Goal: Information Seeking & Learning: Learn about a topic

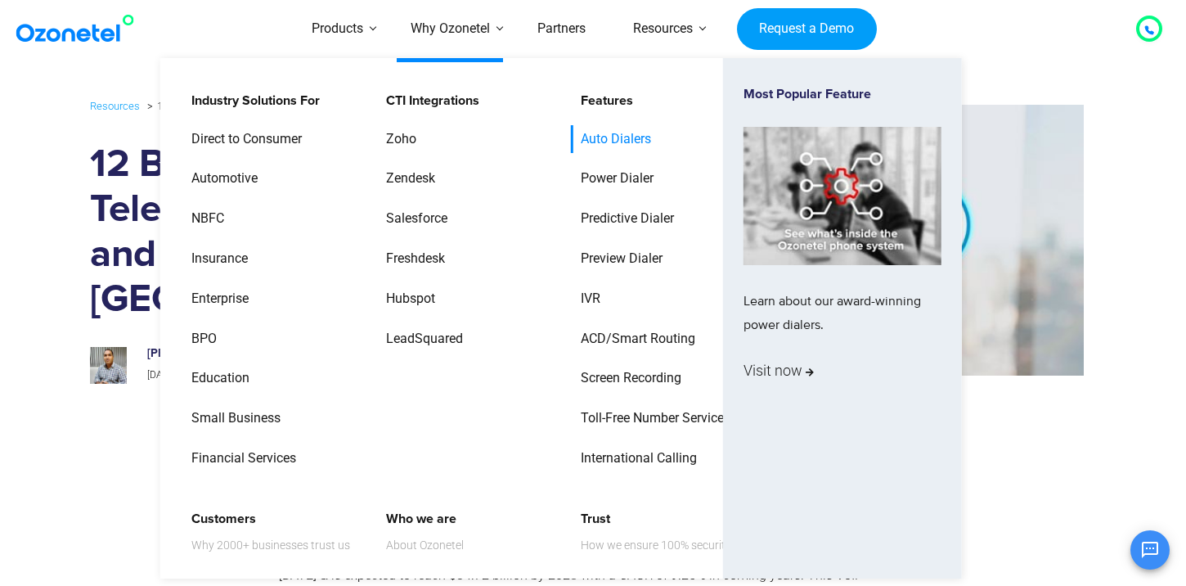
click at [613, 137] on link "Auto Dialers" at bounding box center [611, 139] width 83 height 29
